Goal: Task Accomplishment & Management: Use online tool/utility

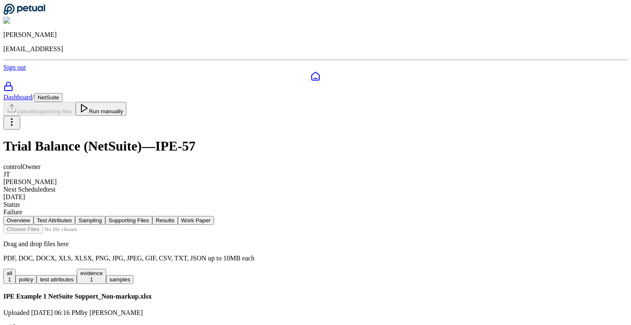
click at [76, 216] on button "Test Attributes" at bounding box center [55, 220] width 42 height 9
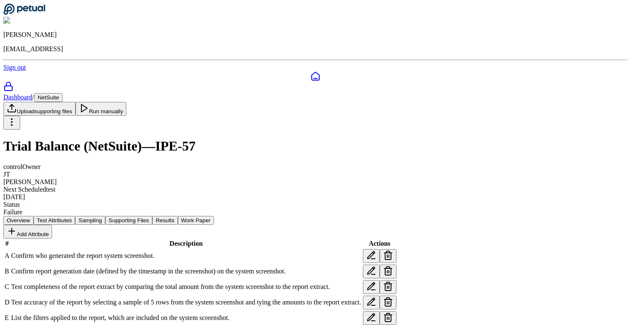
click at [178, 216] on button "Results" at bounding box center [164, 220] width 25 height 9
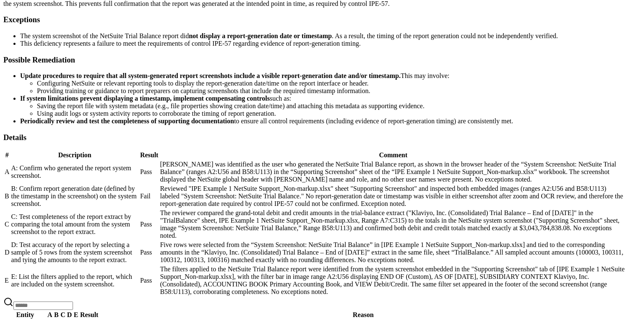
scroll to position [526, 0]
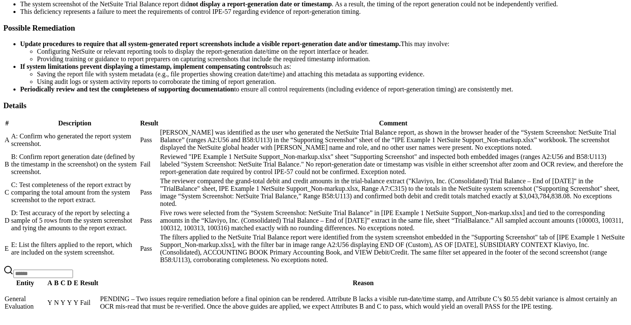
click at [352, 153] on span "Reviewed "IPE Example 1 NetSuite Support_Non-markup.xlsx" sheet "Supporting Scr…" at bounding box center [391, 164] width 463 height 22
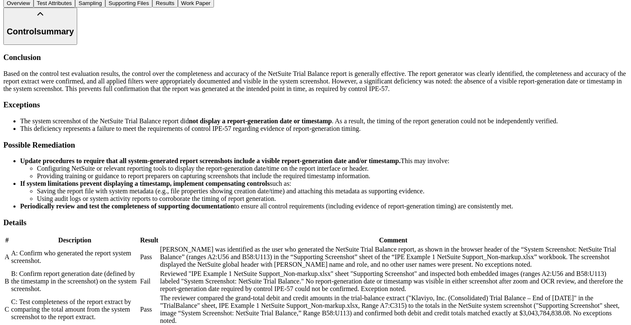
scroll to position [0, 0]
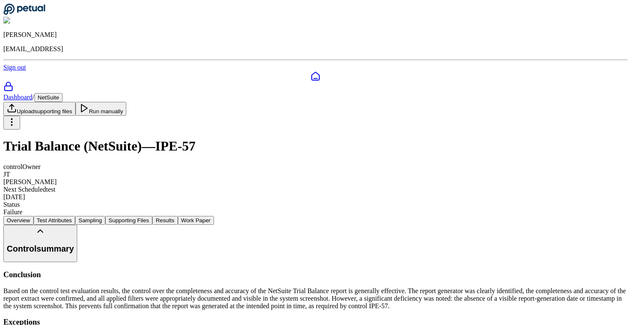
click at [34, 216] on button "Overview" at bounding box center [18, 220] width 30 height 9
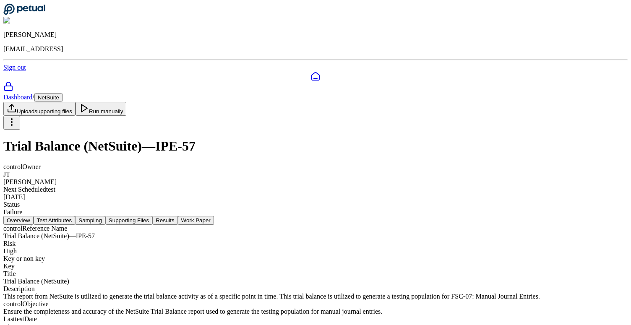
click at [76, 216] on button "Test Attributes" at bounding box center [55, 220] width 42 height 9
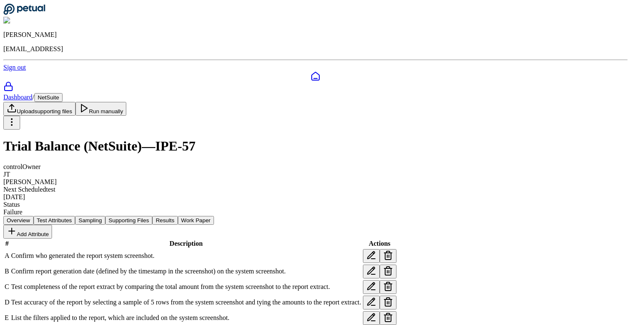
click at [375, 267] on icon at bounding box center [371, 270] width 7 height 7
drag, startPoint x: 346, startPoint y: 157, endPoint x: 299, endPoint y: 150, distance: 47.6
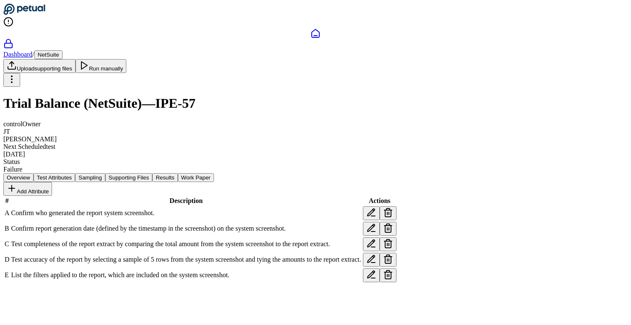
click at [326, 236] on td "Confirm report generation date (defined by the timestamp in the screenshot) on …" at bounding box center [186, 229] width 351 height 15
click at [376, 233] on icon at bounding box center [371, 228] width 10 height 10
click at [17, 313] on icon at bounding box center [12, 318] width 10 height 10
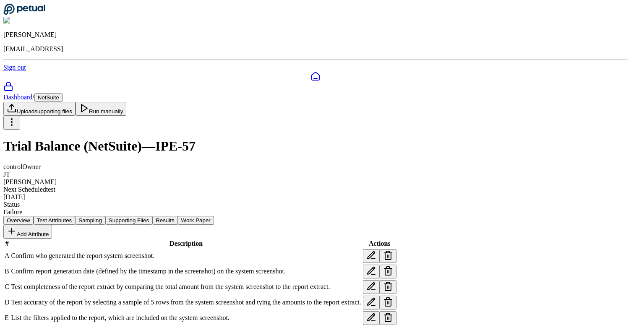
click at [376, 266] on icon at bounding box center [371, 271] width 10 height 10
drag, startPoint x: 303, startPoint y: 148, endPoint x: 243, endPoint y: 158, distance: 60.9
paste textarea "*******"
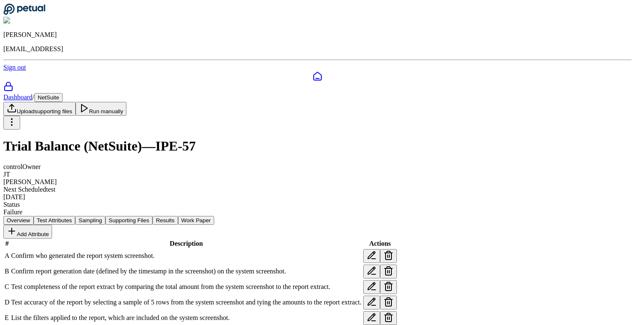
type textarea "**********"
click at [127, 102] on button "Run manually" at bounding box center [101, 109] width 51 height 14
